Goal: Navigation & Orientation: Find specific page/section

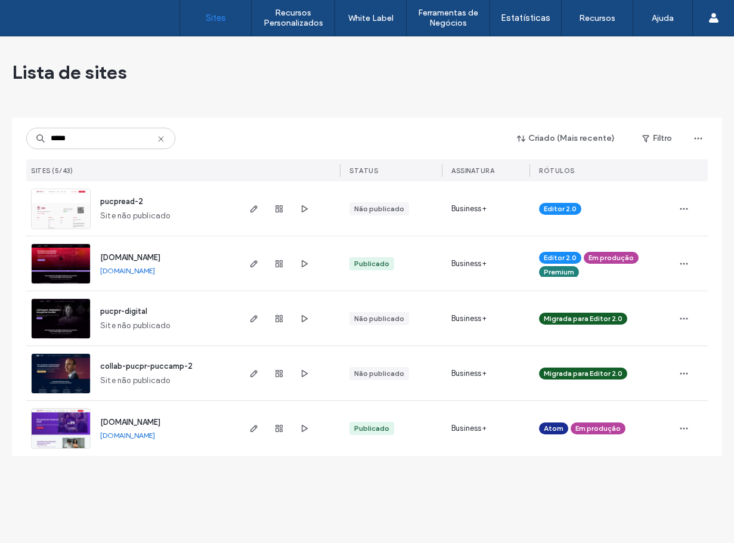
type input "*****"
click at [70, 273] on img at bounding box center [61, 284] width 58 height 81
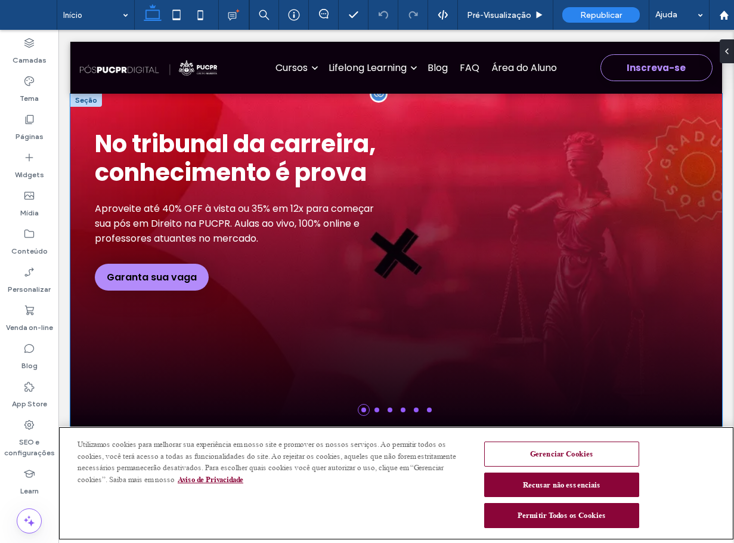
click at [605, 151] on div "No tribunal da carreira, conhecimento é prova Aproveite até 40% OFF à vista ou …" at bounding box center [396, 209] width 628 height 161
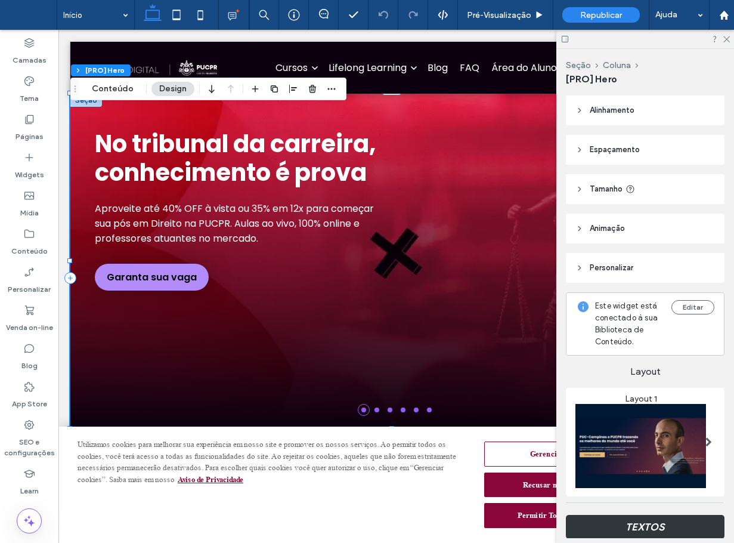
click at [730, 36] on div at bounding box center [645, 39] width 178 height 18
click at [719, 37] on div at bounding box center [645, 39] width 178 height 18
click at [723, 36] on icon at bounding box center [726, 39] width 8 height 8
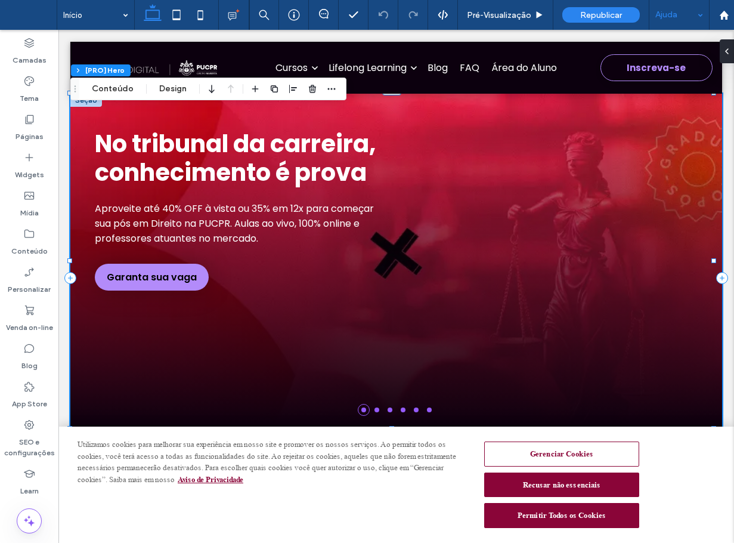
click at [698, 21] on div "Ajuda" at bounding box center [679, 15] width 60 height 30
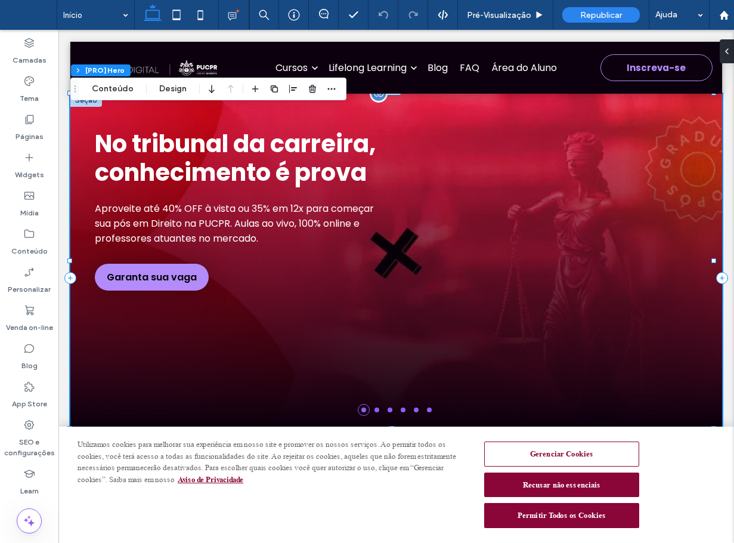
click at [312, 172] on h1 "No tribunal da carreira, conhecimento é prova" at bounding box center [239, 157] width 289 height 57
click at [288, 18] on icon at bounding box center [294, 15] width 12 height 12
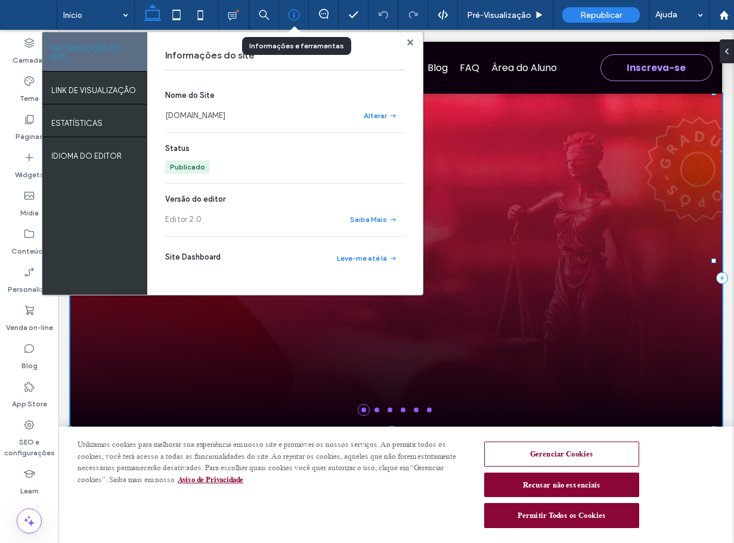
click at [300, 18] on div at bounding box center [293, 15] width 29 height 12
